Goal: Check status: Check status

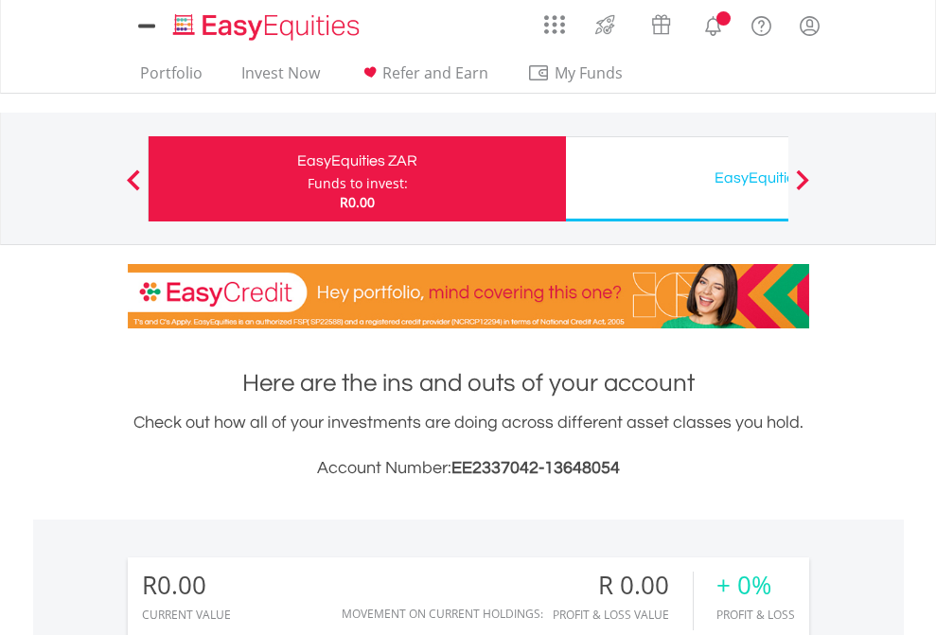
scroll to position [182, 297]
click at [307, 179] on div "Funds to invest:" at bounding box center [357, 183] width 100 height 19
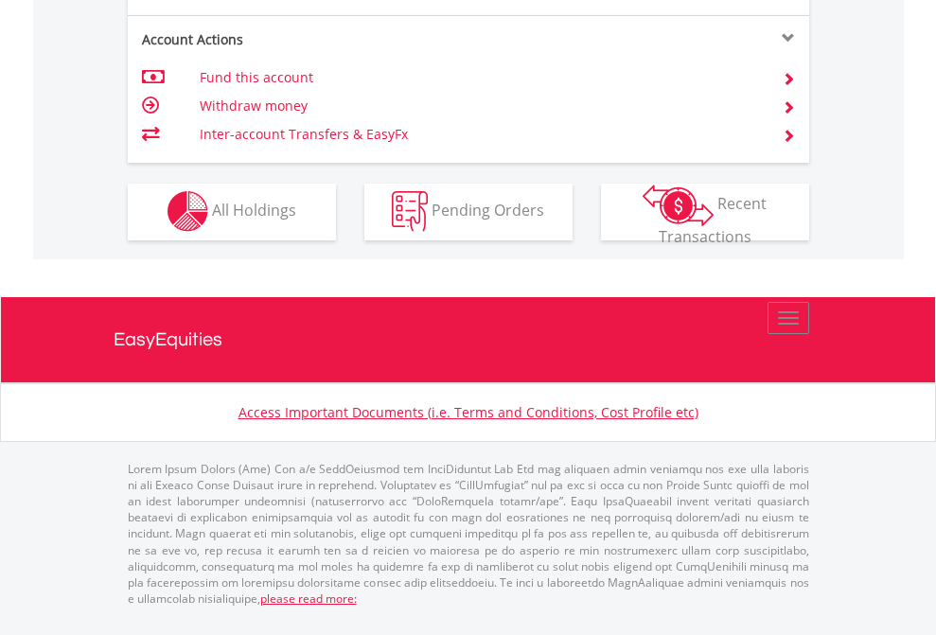
scroll to position [1769, 0]
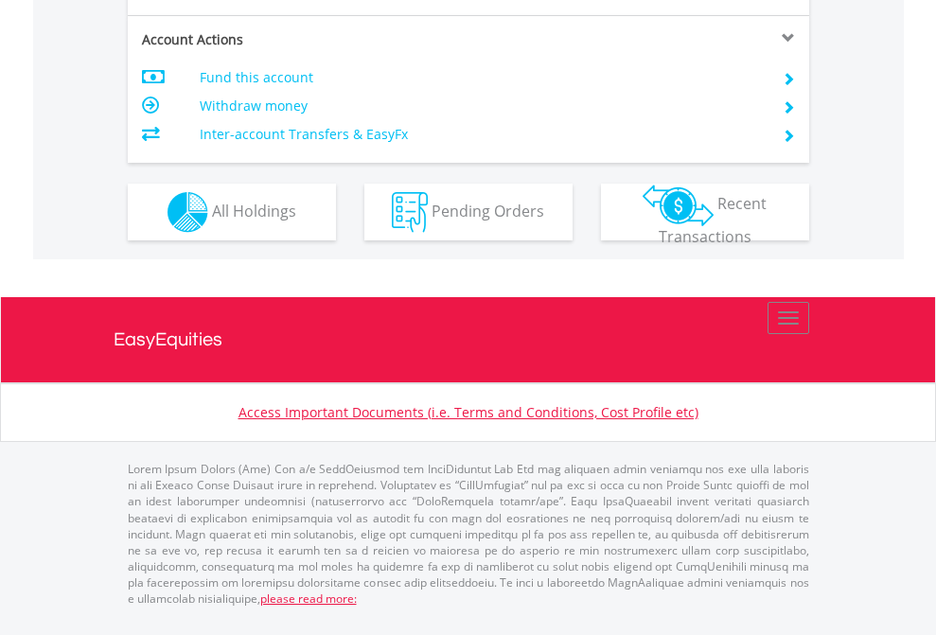
scroll to position [1776, 0]
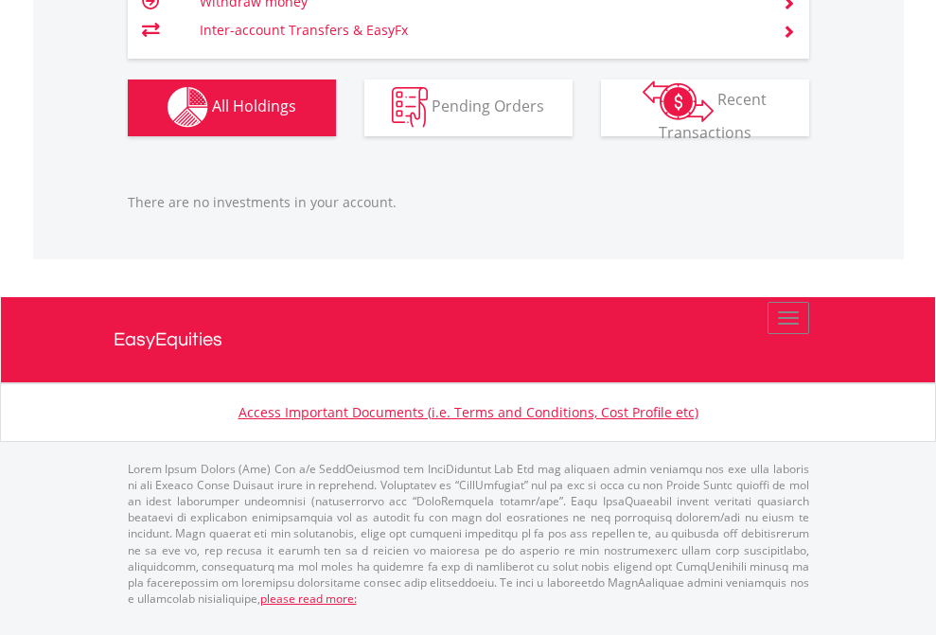
scroll to position [182, 297]
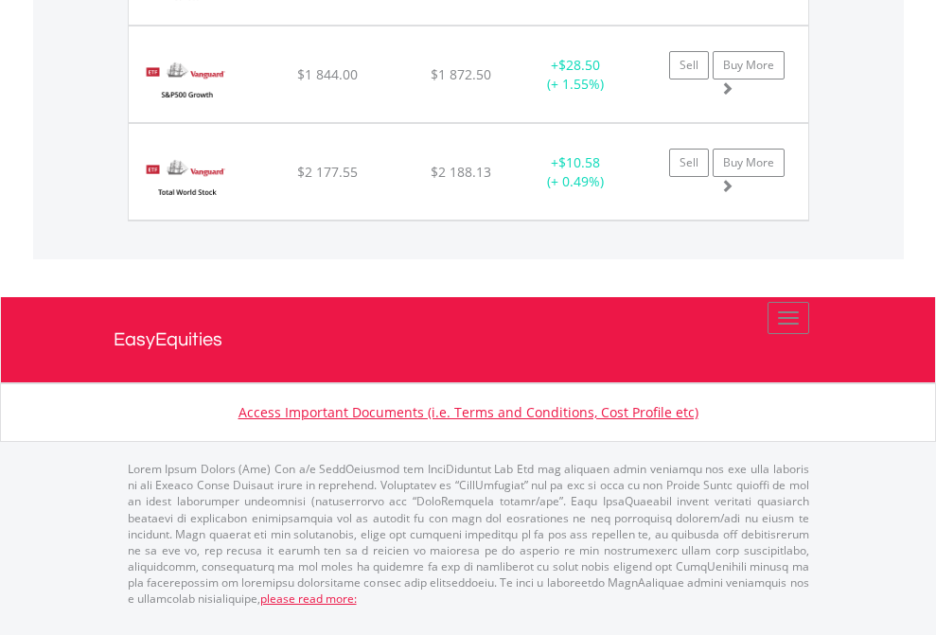
scroll to position [2105, 0]
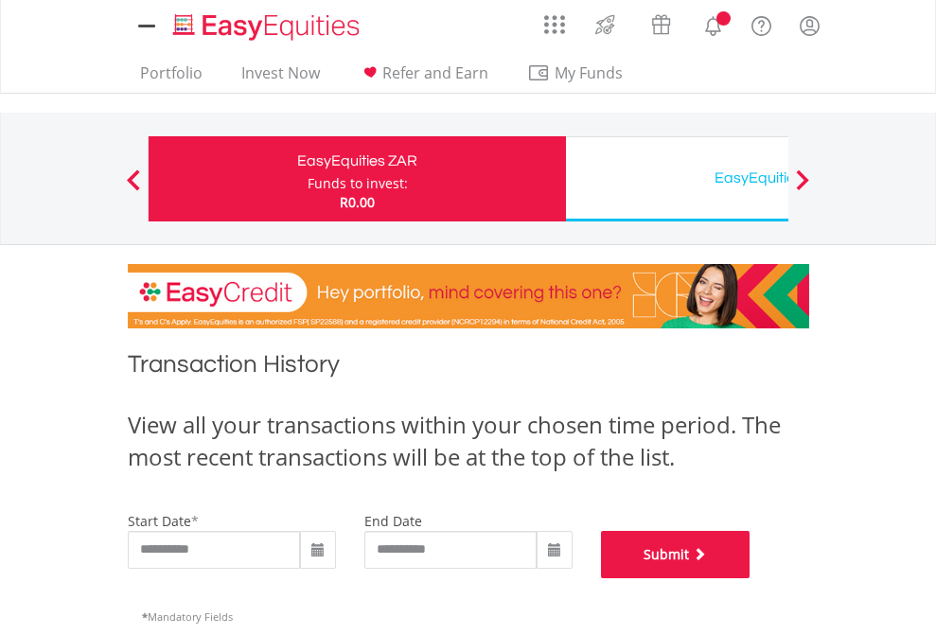
click at [750, 578] on button "Submit" at bounding box center [675, 554] width 149 height 47
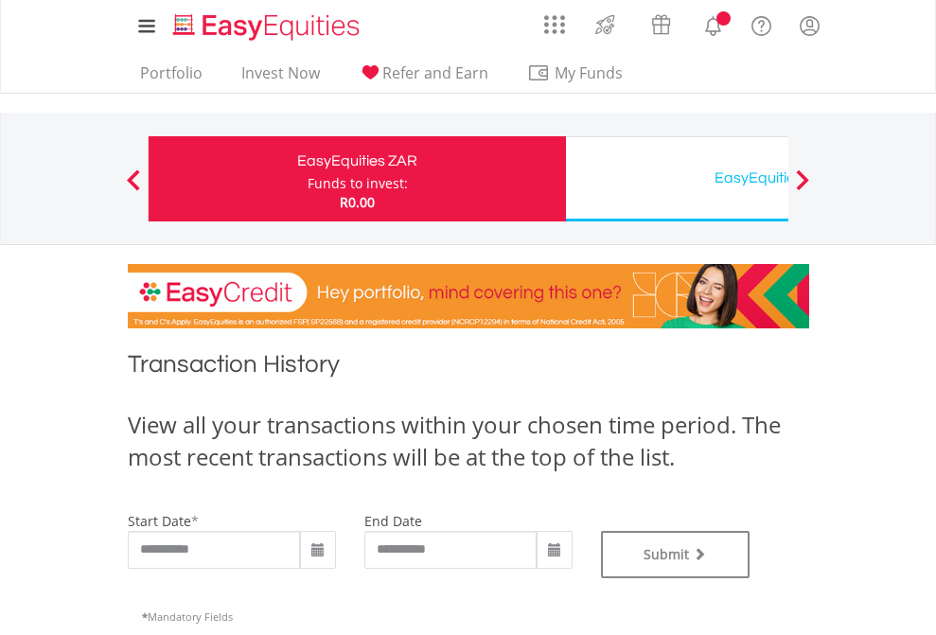
click at [676, 179] on div "EasyEquities USD" at bounding box center [774, 178] width 394 height 26
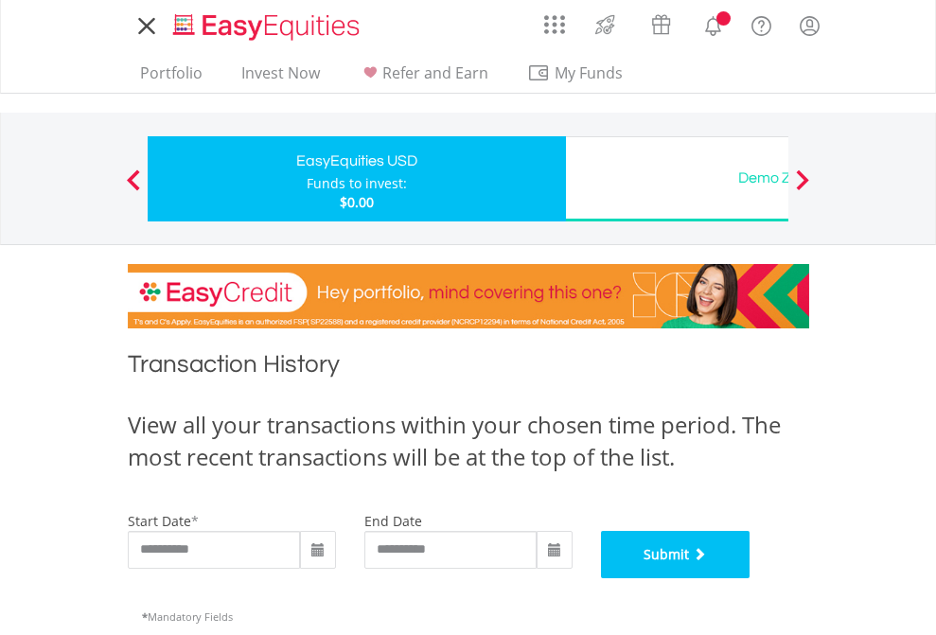
click at [750, 578] on button "Submit" at bounding box center [675, 554] width 149 height 47
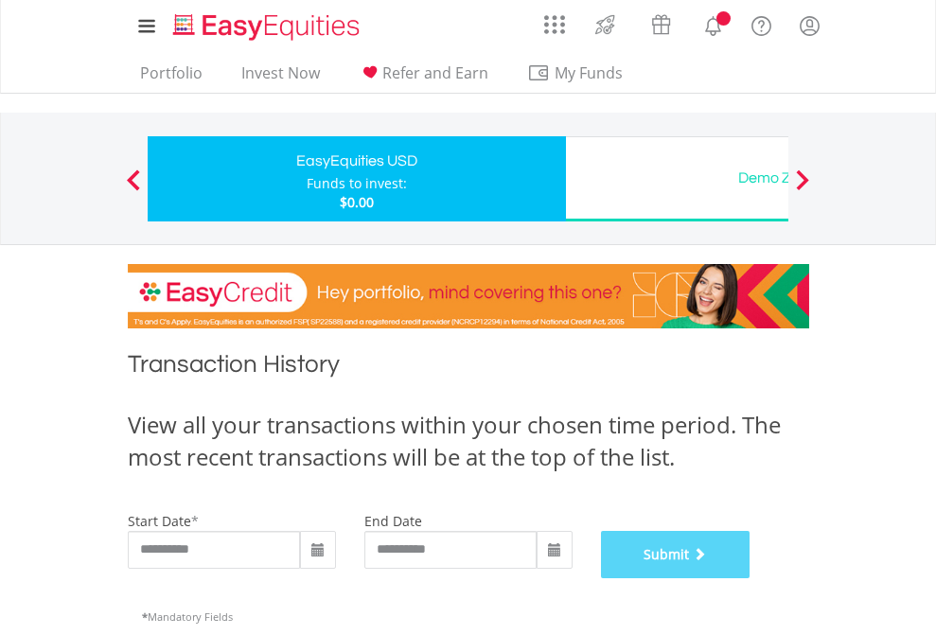
scroll to position [767, 0]
